Goal: Find specific page/section: Find specific page/section

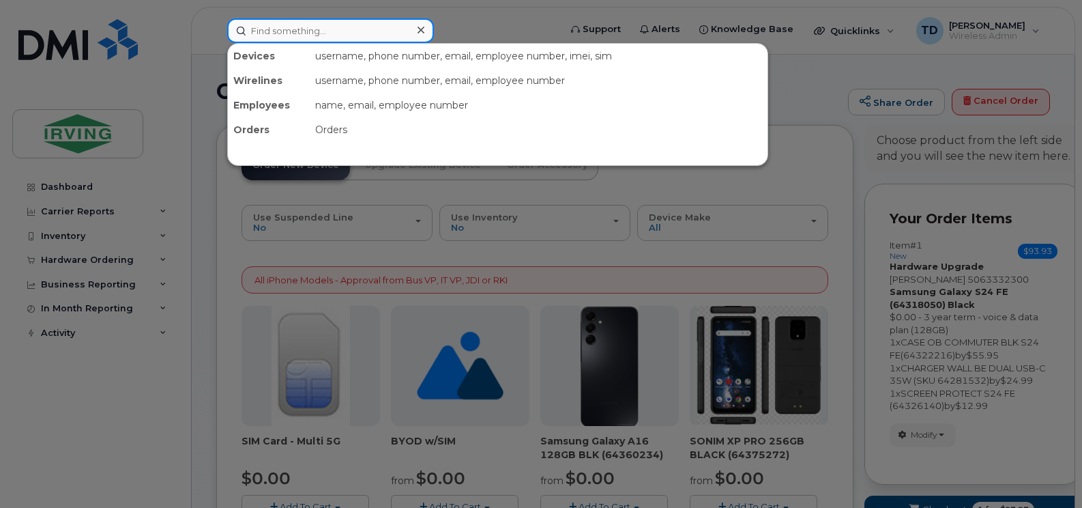
click at [336, 29] on input at bounding box center [330, 30] width 207 height 25
paste input "[PHONE_NUMBER]"
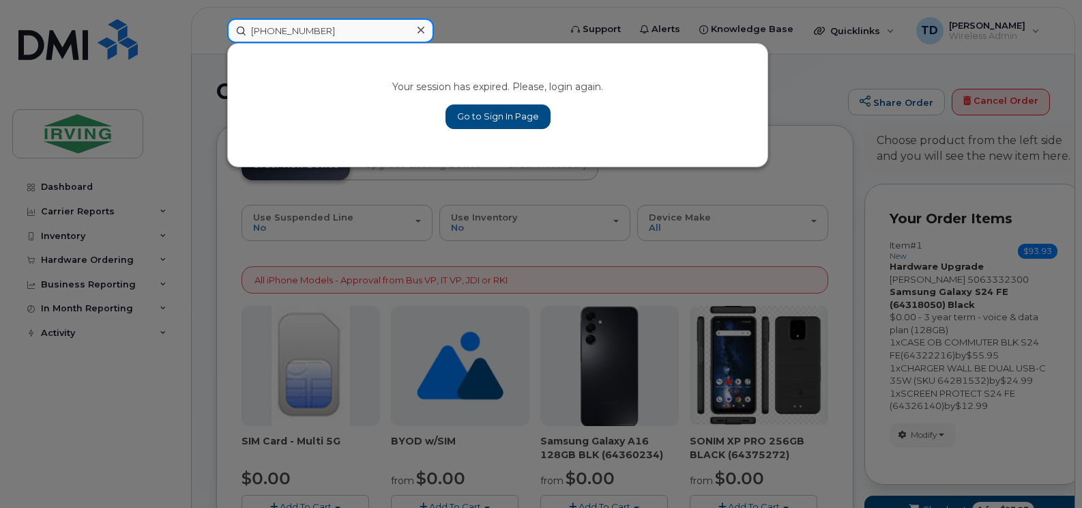
type input "[PHONE_NUMBER]"
click at [347, 81] on link "Go to Sign In Page" at bounding box center [498, 116] width 105 height 25
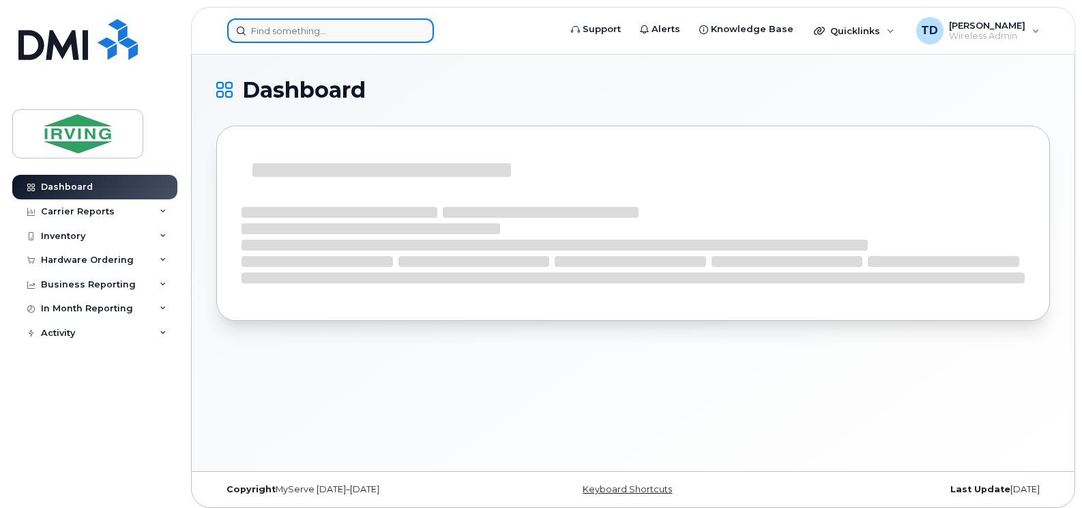
click at [304, 33] on input at bounding box center [330, 30] width 207 height 25
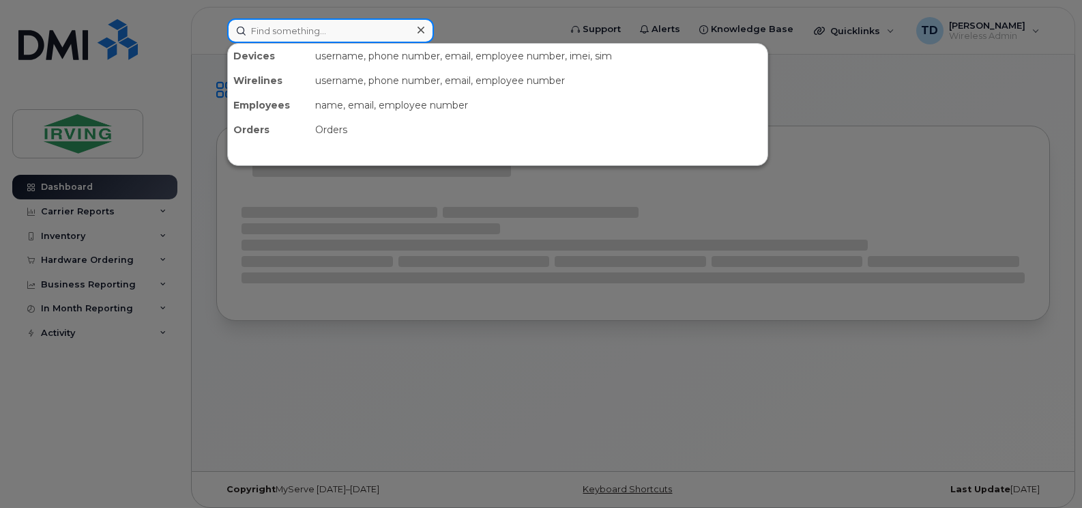
paste input "[PHONE_NUMBER]"
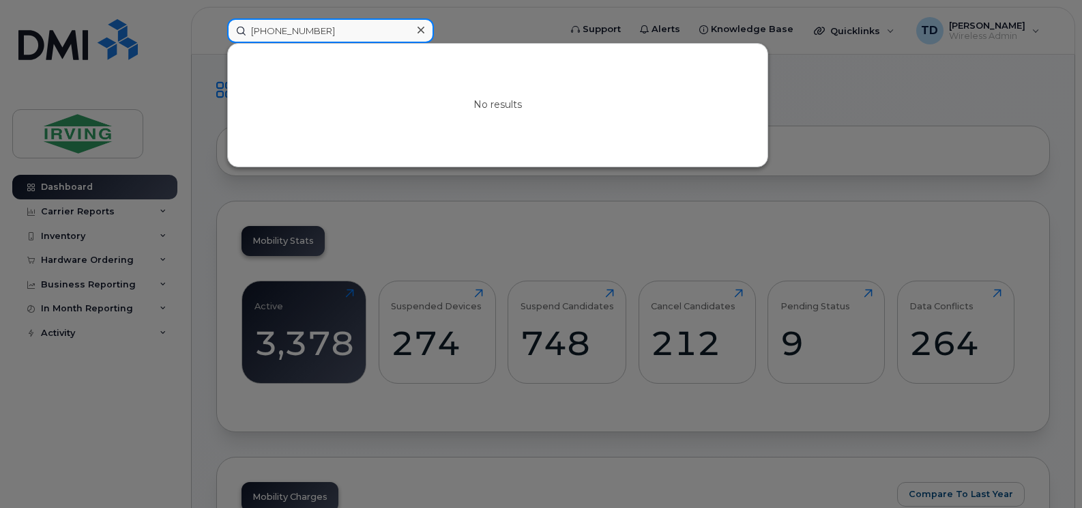
click at [329, 31] on input "[PHONE_NUMBER]" at bounding box center [330, 30] width 207 height 25
type input "5062711586"
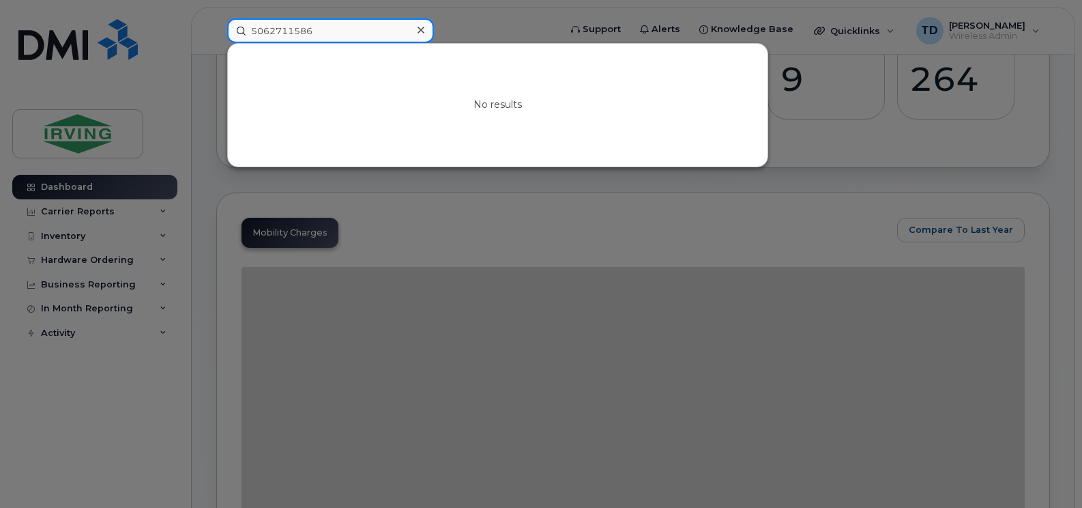
scroll to position [341, 0]
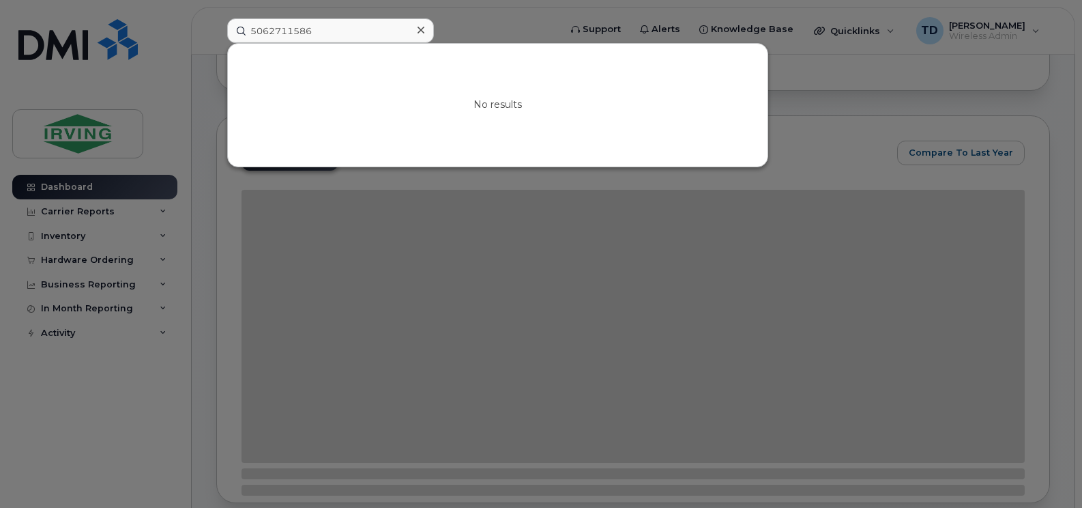
click at [702, 263] on div at bounding box center [541, 254] width 1082 height 508
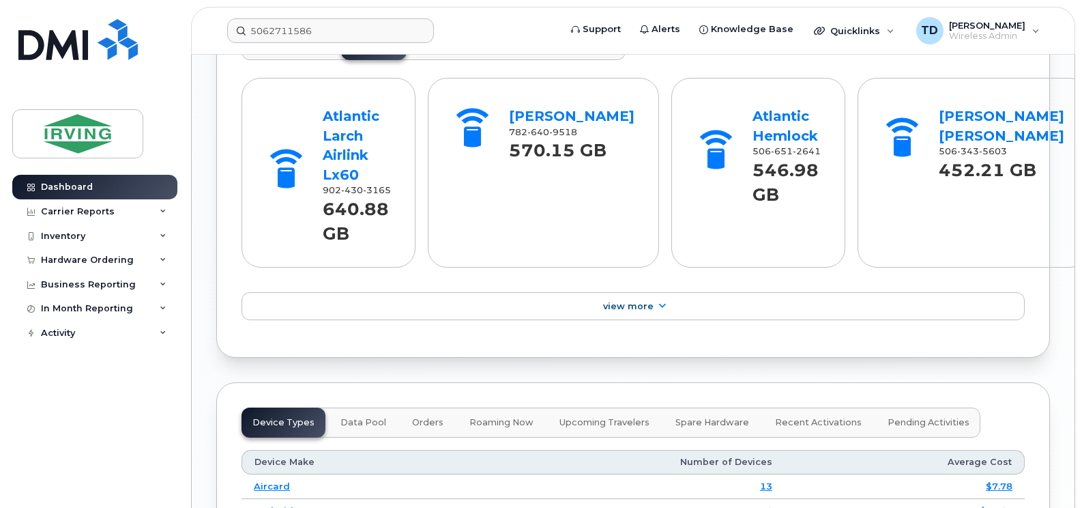
scroll to position [1433, 0]
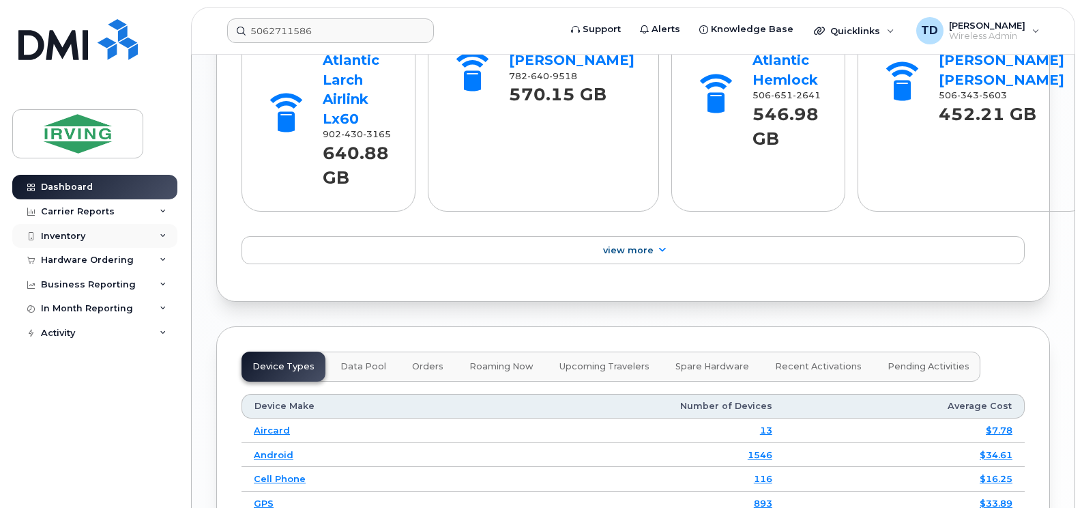
click at [163, 230] on div "Inventory" at bounding box center [94, 236] width 165 height 25
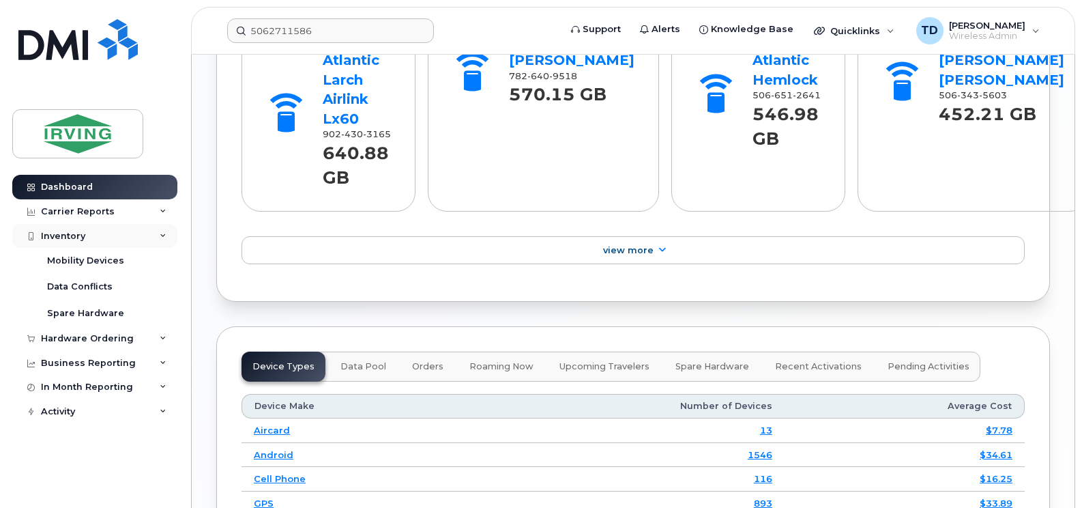
click at [163, 230] on div "Inventory" at bounding box center [94, 236] width 165 height 25
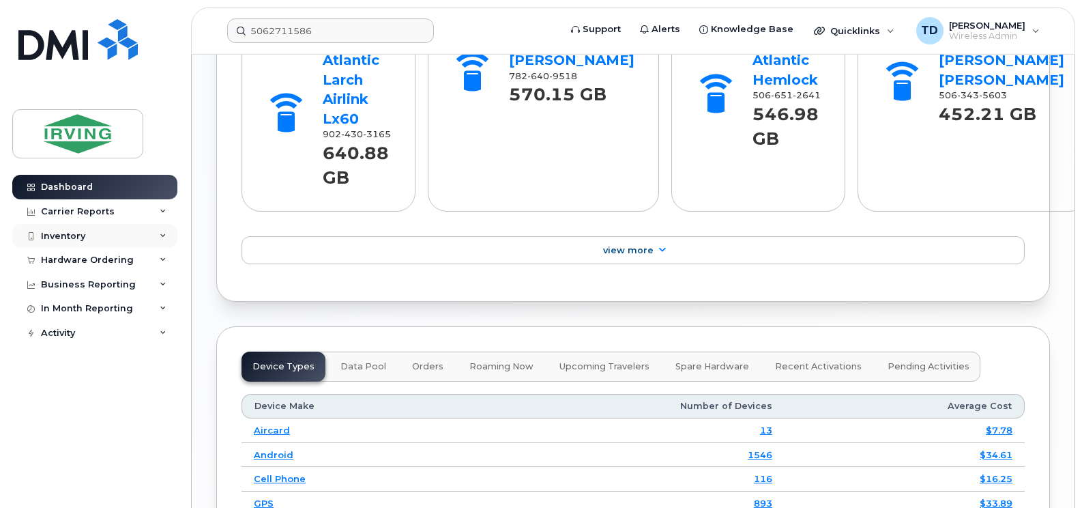
click at [167, 235] on div "Inventory" at bounding box center [94, 236] width 165 height 25
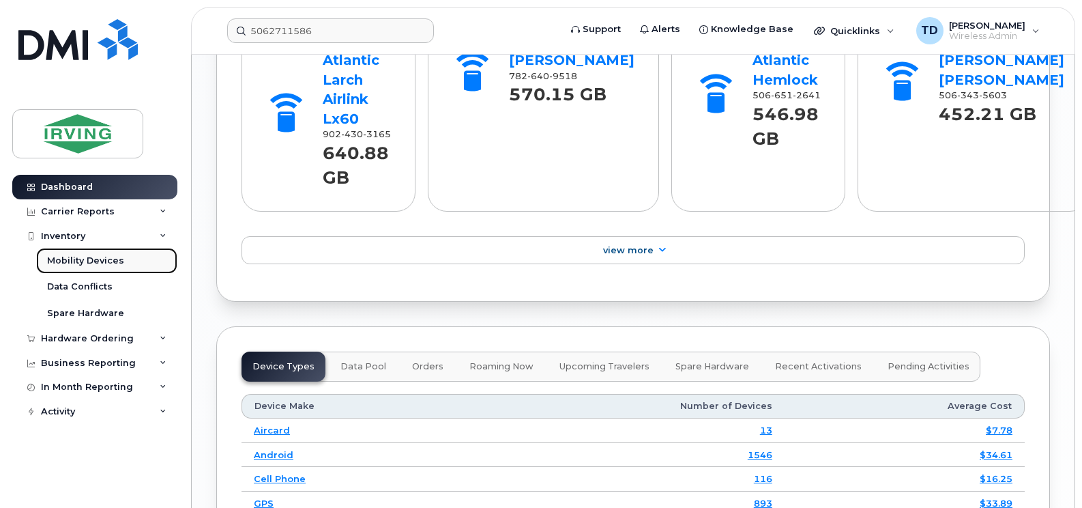
click at [106, 262] on div "Mobility Devices" at bounding box center [85, 261] width 77 height 12
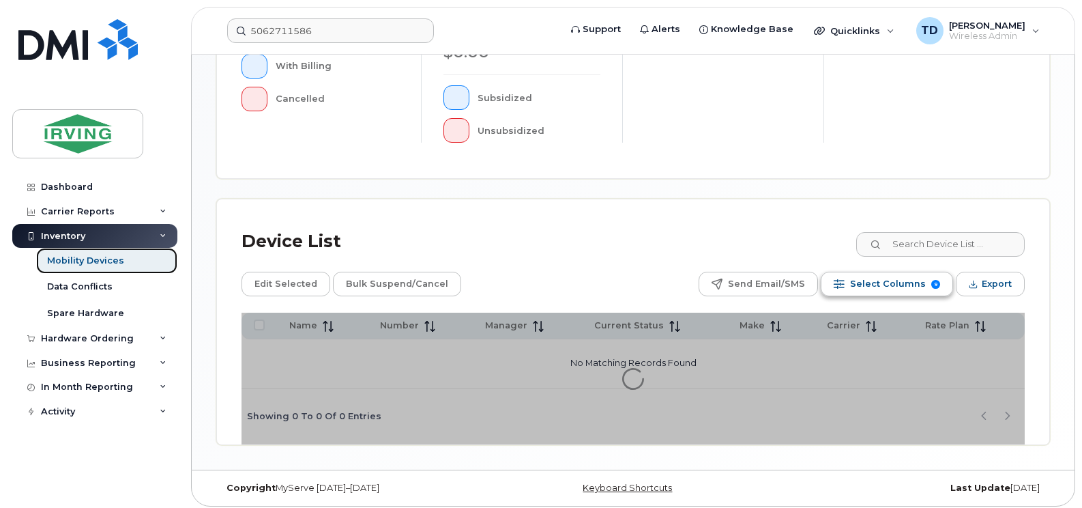
scroll to position [482, 0]
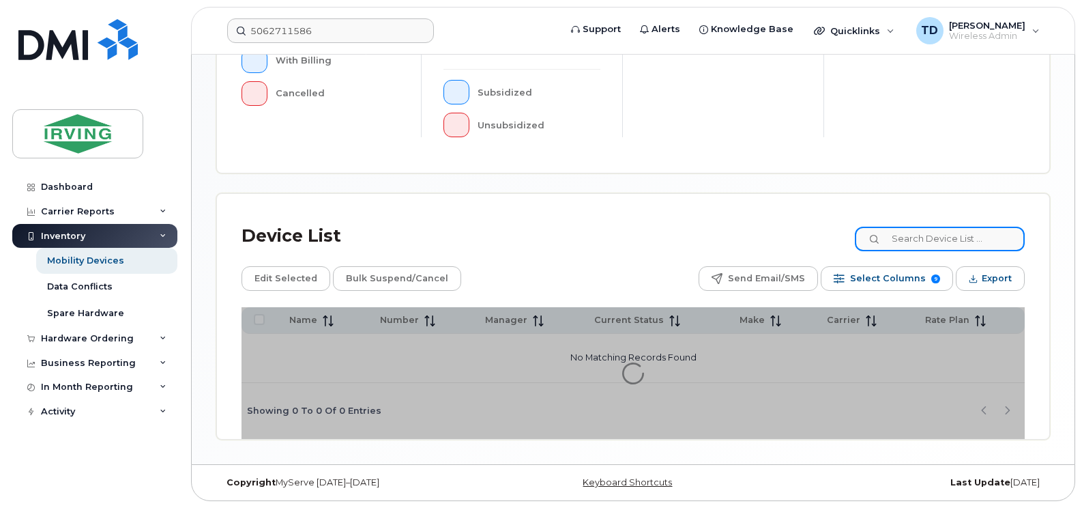
click at [906, 233] on input at bounding box center [940, 239] width 170 height 25
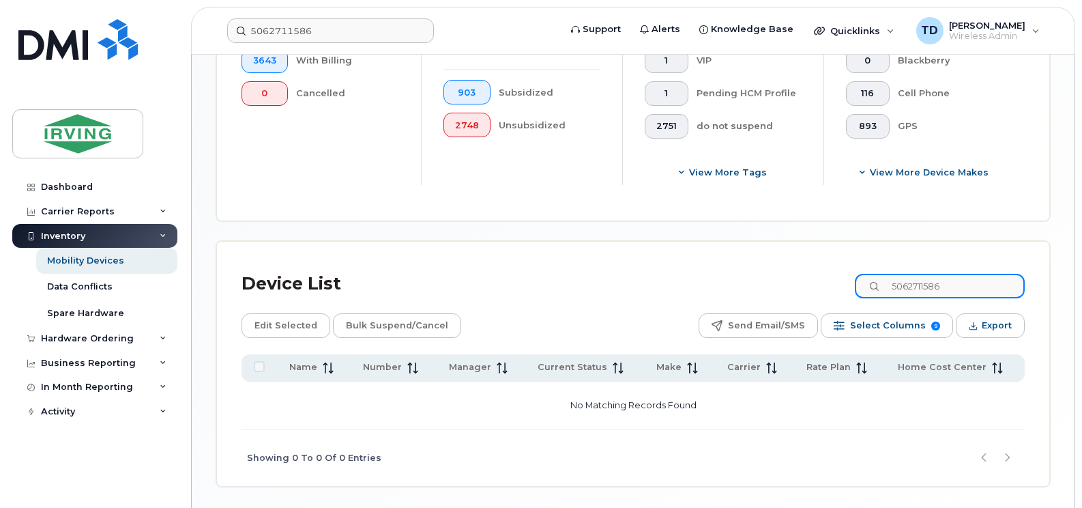
click at [983, 284] on input "5062711586" at bounding box center [940, 286] width 170 height 25
click at [925, 288] on input "5062711586" at bounding box center [940, 286] width 170 height 25
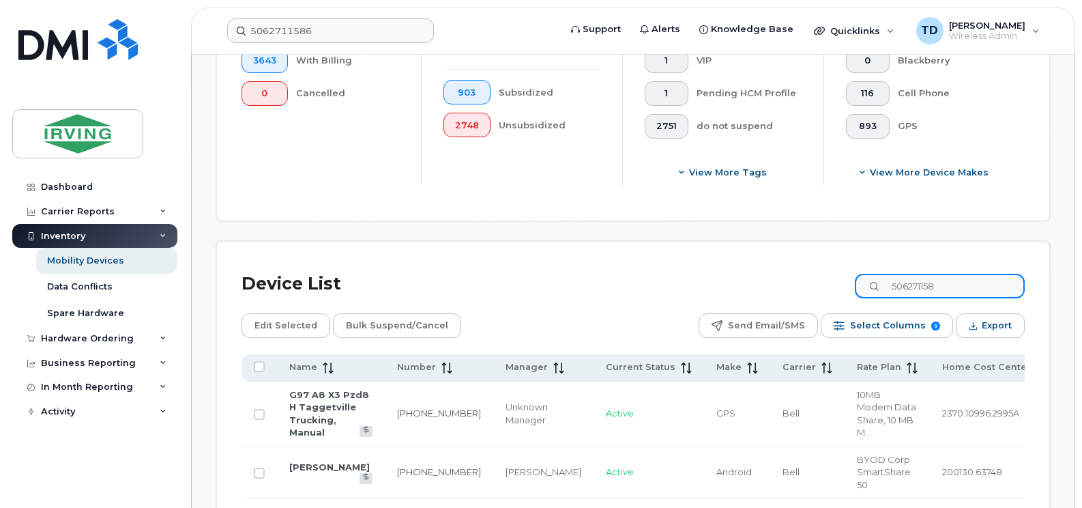
type input "5062711586"
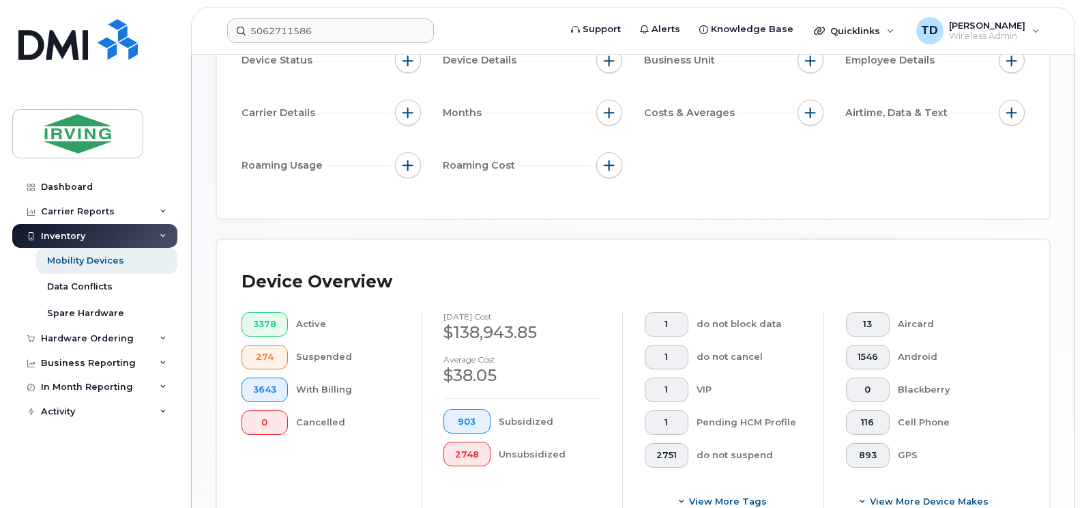
scroll to position [5, 0]
